Goal: Task Accomplishment & Management: Use online tool/utility

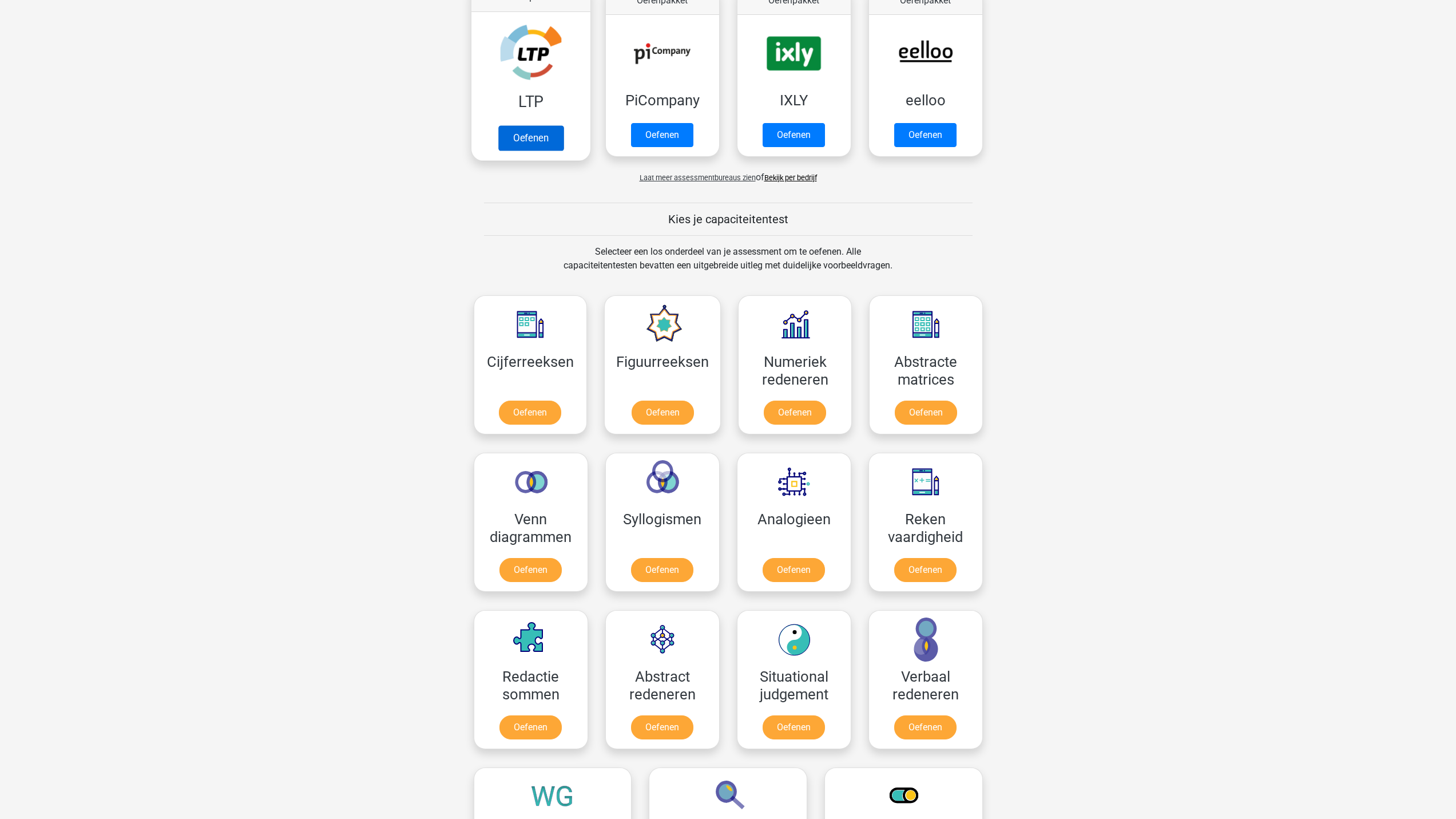
scroll to position [286, 0]
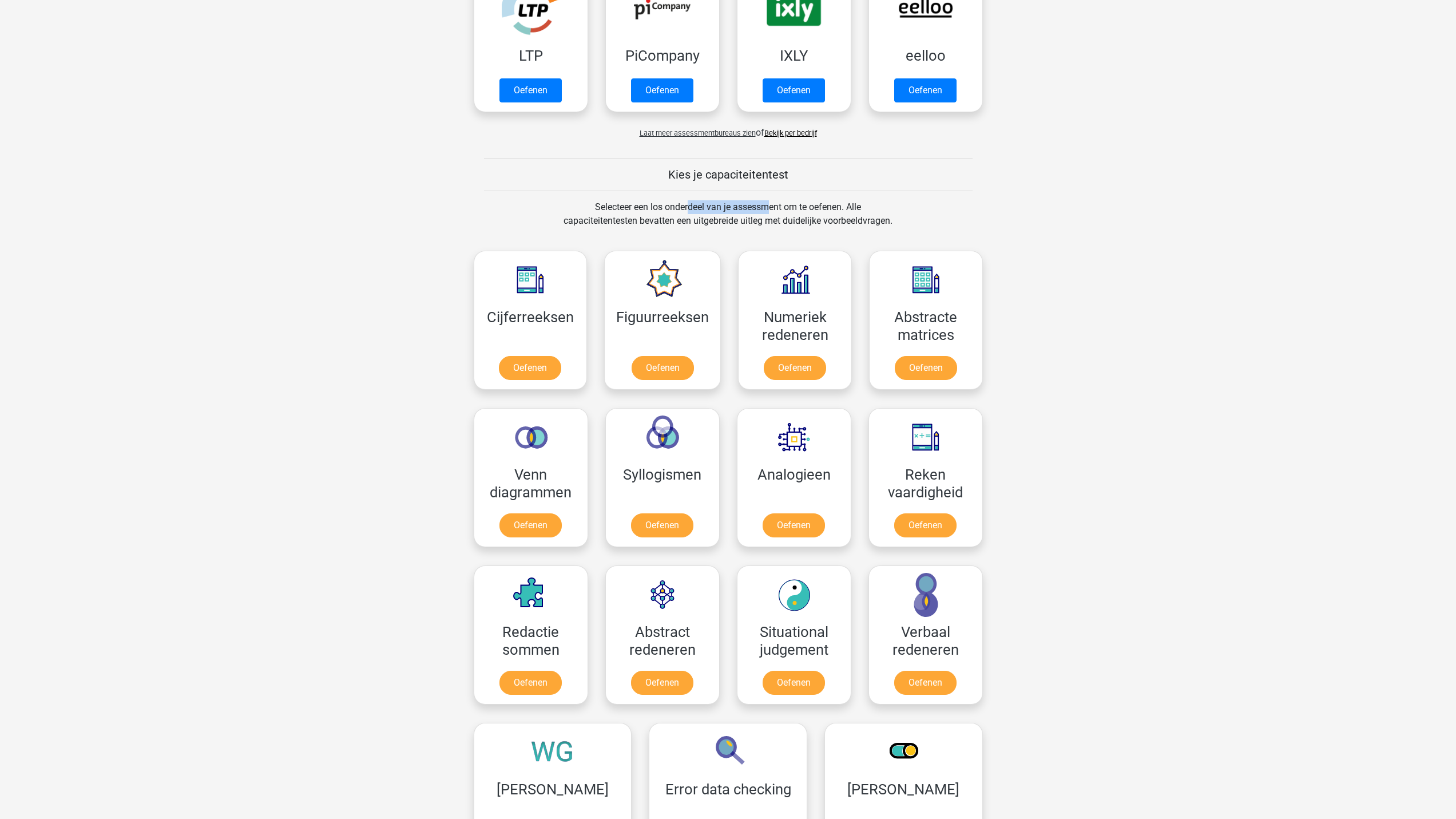
drag, startPoint x: 648, startPoint y: 206, endPoint x: 725, endPoint y: 210, distance: 77.1
click at [725, 210] on div "Selecteer een los onderdeel van je assessment om te oefenen. Alle capaciteitent…" at bounding box center [728, 221] width 351 height 41
click at [517, 369] on link "Oefenen" at bounding box center [529, 370] width 65 height 25
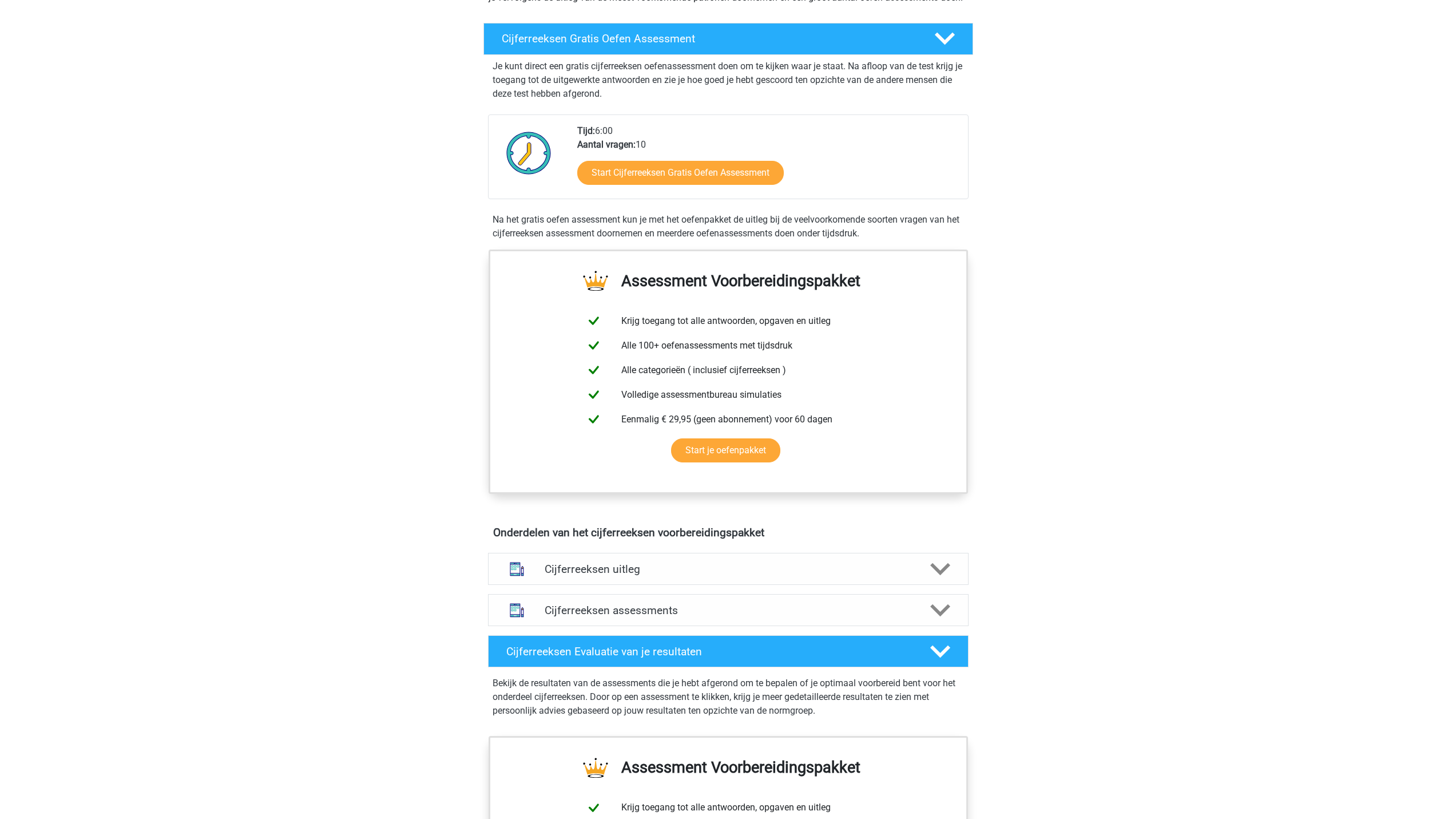
scroll to position [171, 0]
